Goal: Task Accomplishment & Management: Manage account settings

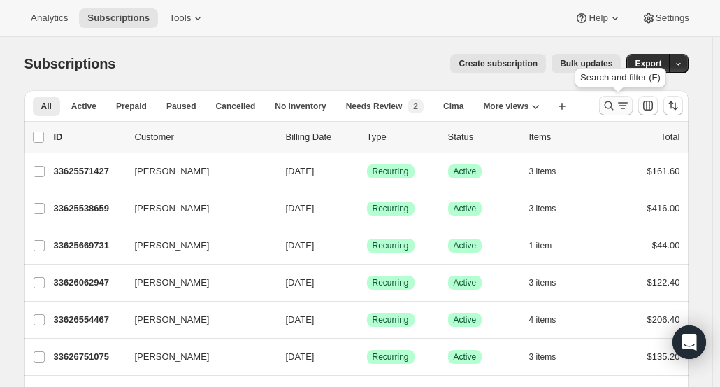
click at [609, 106] on icon "Search and filter results" at bounding box center [609, 106] width 14 height 14
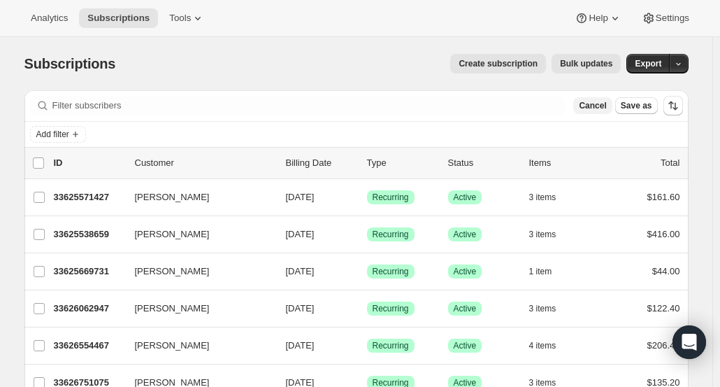
click at [606, 106] on span "Cancel" at bounding box center [592, 105] width 27 height 11
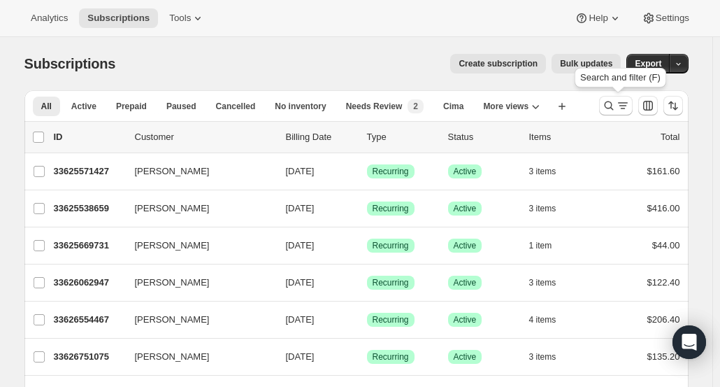
click at [608, 106] on icon "Search and filter results" at bounding box center [608, 105] width 9 height 9
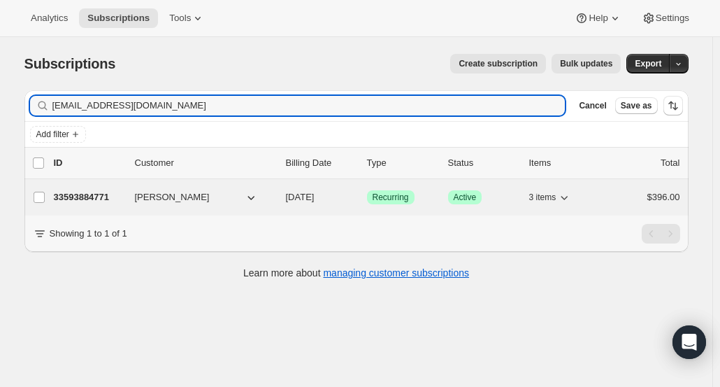
type input "[EMAIL_ADDRESS][DOMAIN_NAME]"
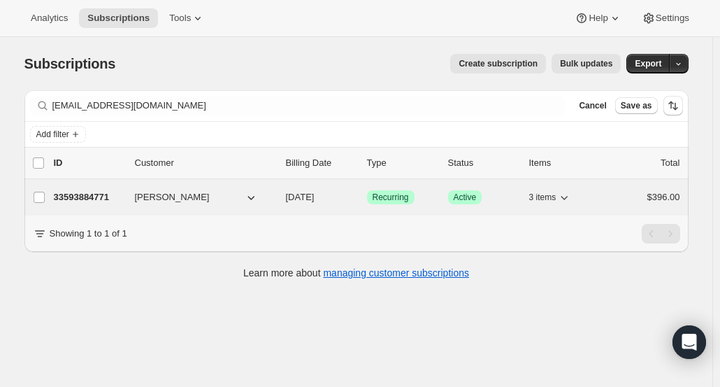
click at [90, 194] on p "33593884771" at bounding box center [89, 197] width 70 height 14
